Goal: Check status: Check status

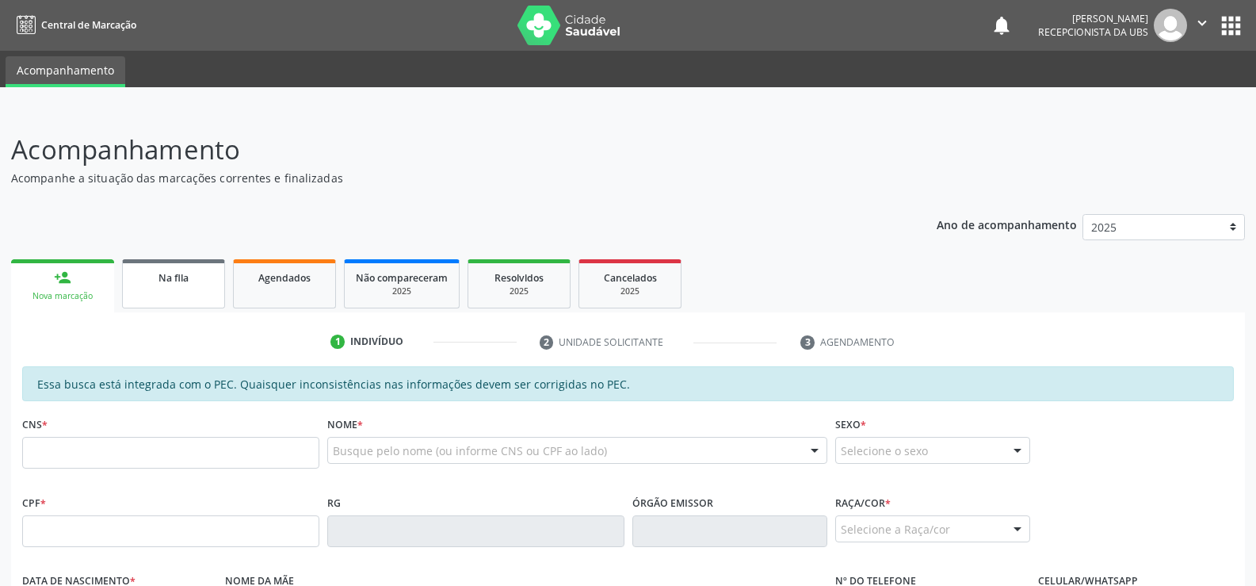
click at [184, 284] on span "Na fila" at bounding box center [173, 277] width 30 height 13
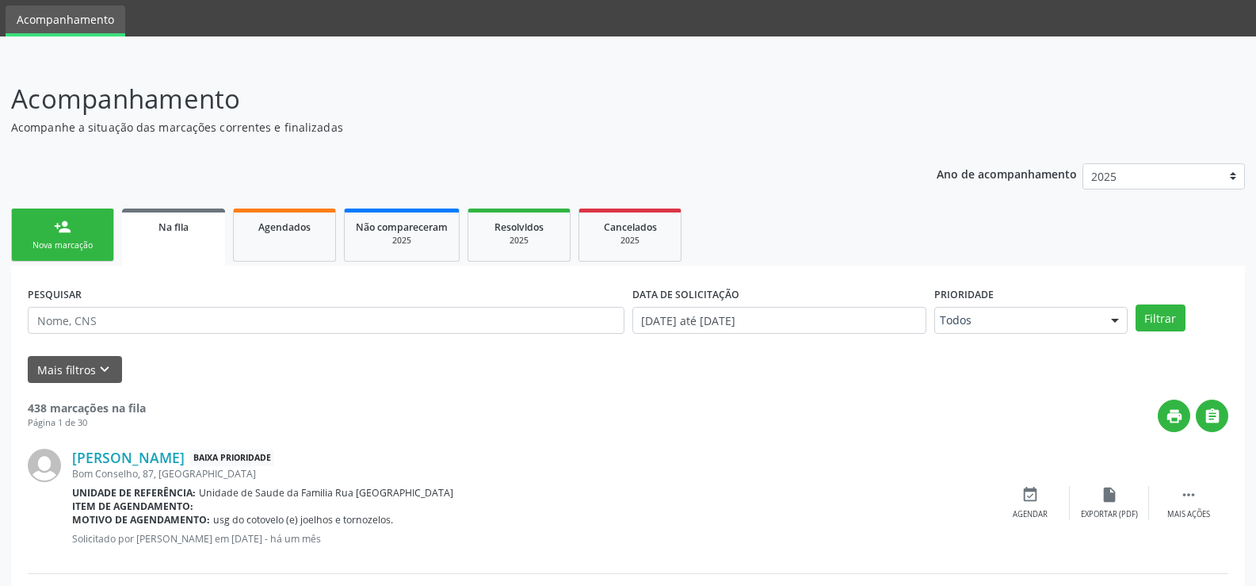
scroll to position [79, 0]
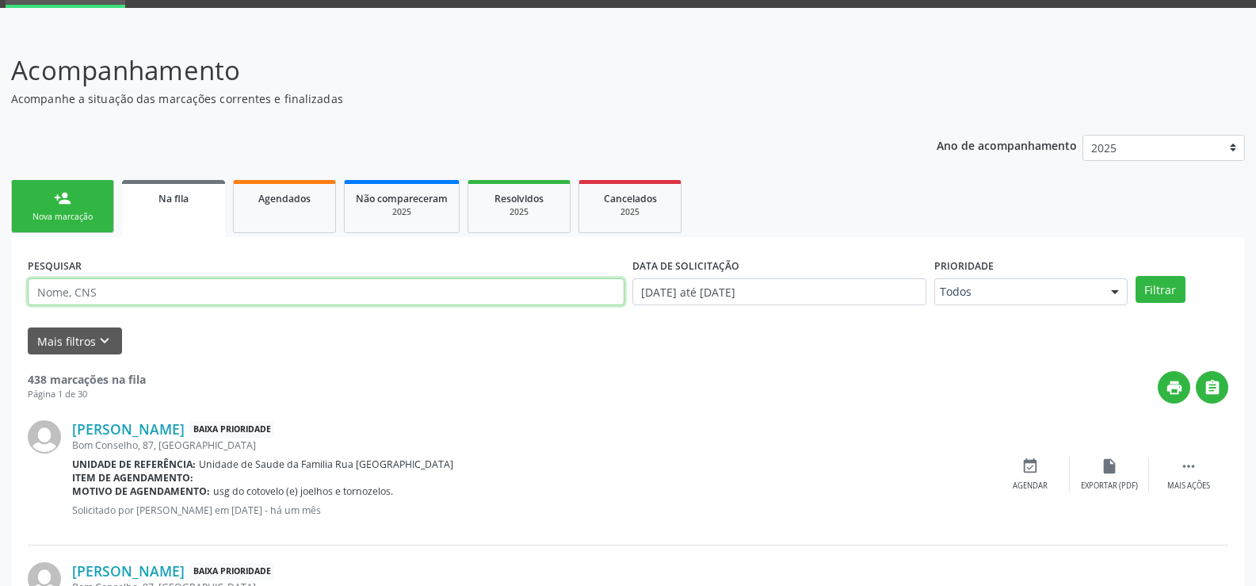
click at [238, 293] on input "text" at bounding box center [326, 291] width 597 height 27
type input "700200931653722"
click at [1136, 276] on button "Filtrar" at bounding box center [1161, 289] width 50 height 27
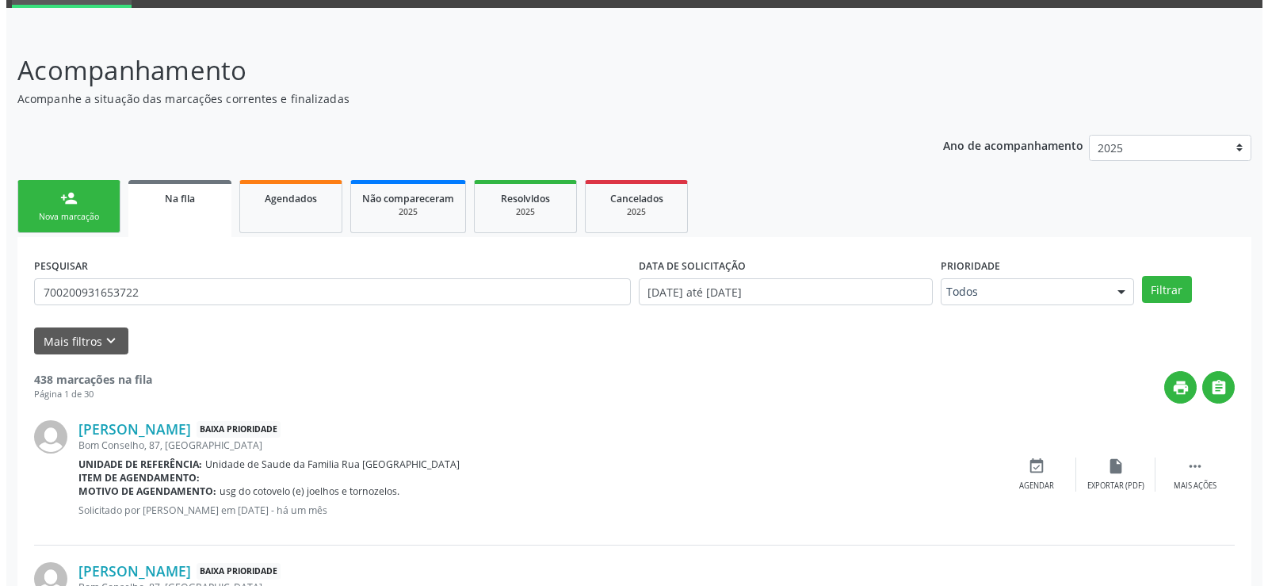
scroll to position [0, 0]
